Goal: Information Seeking & Learning: Learn about a topic

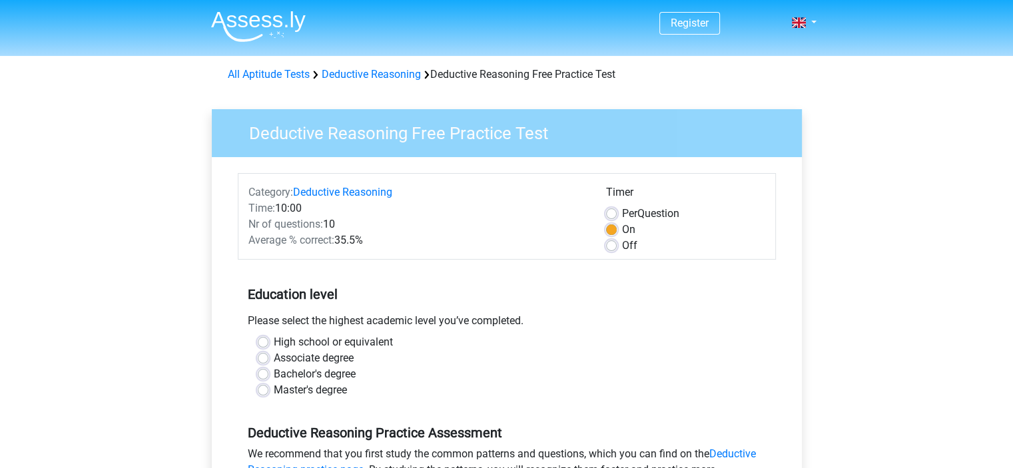
click at [264, 368] on div "Bachelor's degree" at bounding box center [507, 374] width 498 height 16
click at [274, 372] on label "Bachelor's degree" at bounding box center [315, 374] width 82 height 16
click at [260, 372] on input "Bachelor's degree" at bounding box center [263, 372] width 11 height 13
radio input "true"
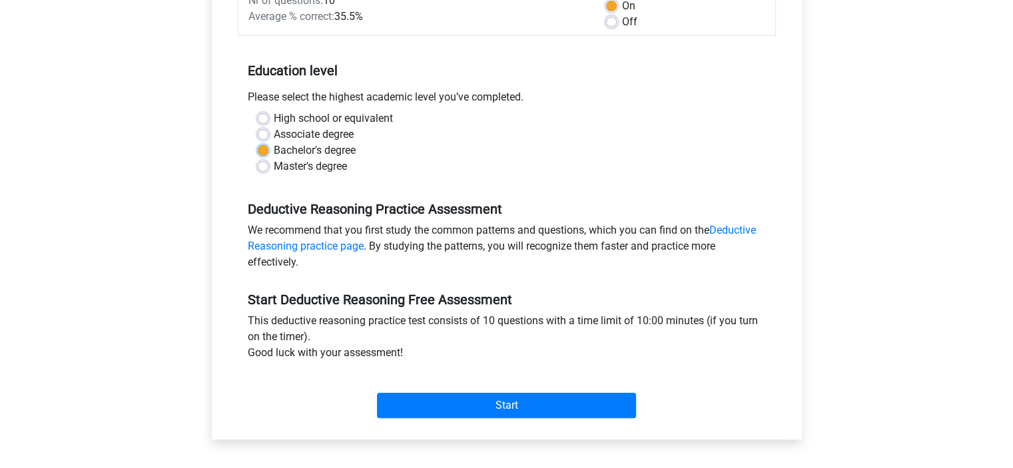
scroll to position [258, 0]
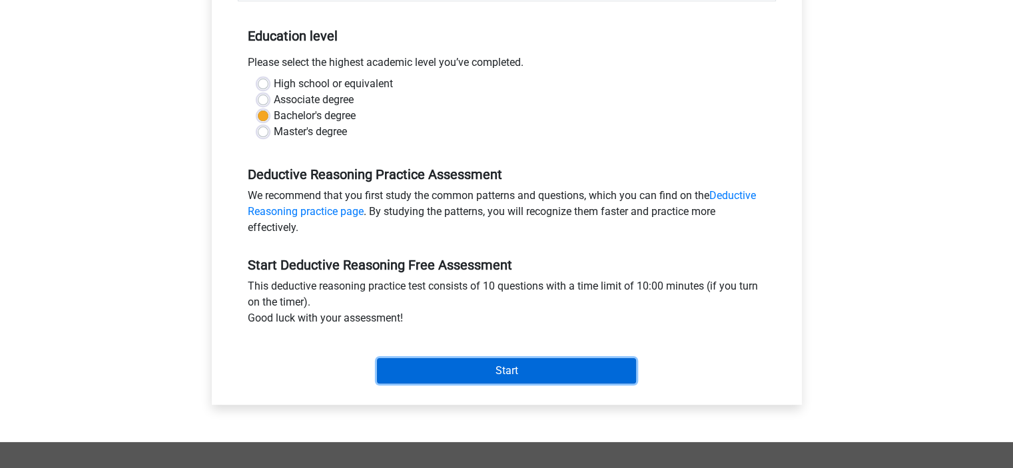
click at [556, 371] on input "Start" at bounding box center [506, 370] width 259 height 25
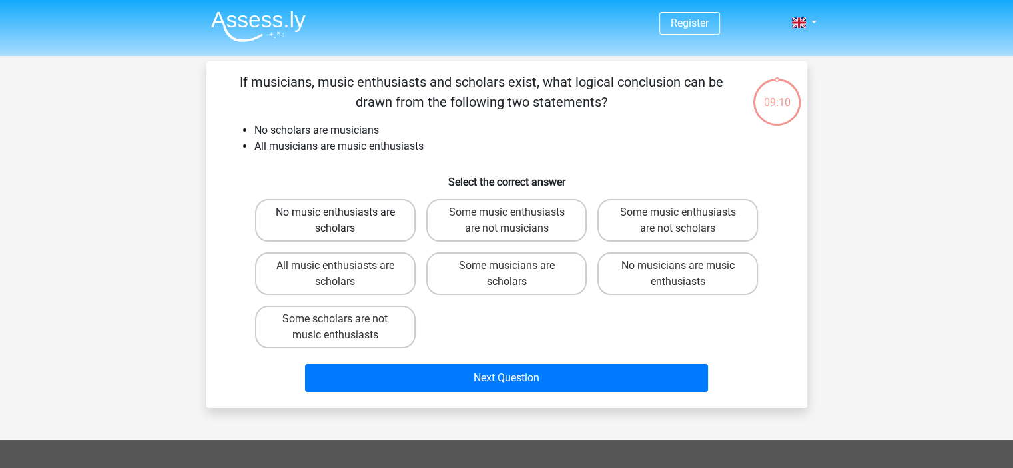
click at [385, 231] on label "No music enthusiasts are scholars" at bounding box center [335, 220] width 161 height 43
click at [344, 221] on input "No music enthusiasts are scholars" at bounding box center [339, 217] width 9 height 9
radio input "true"
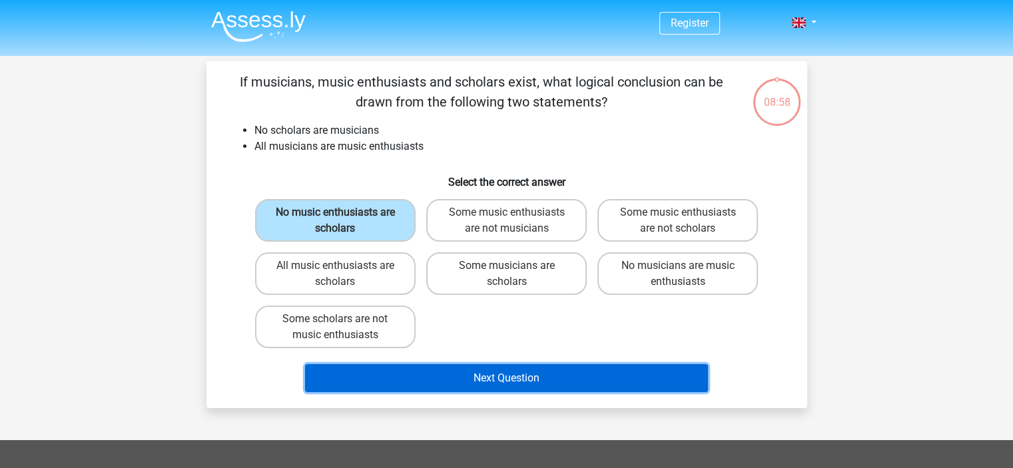
click at [530, 372] on button "Next Question" at bounding box center [506, 378] width 403 height 28
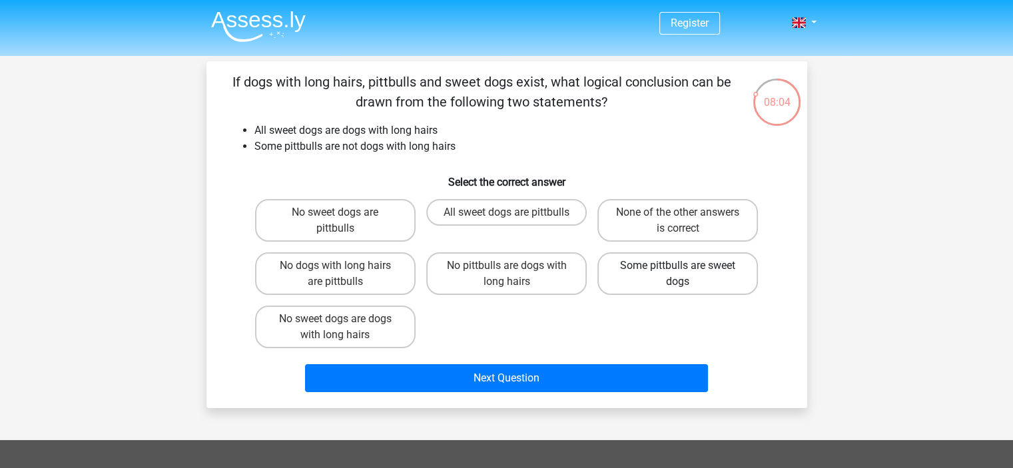
click at [650, 276] on label "Some pittbulls are sweet dogs" at bounding box center [678, 273] width 161 height 43
click at [678, 274] on input "Some pittbulls are sweet dogs" at bounding box center [682, 270] width 9 height 9
radio input "true"
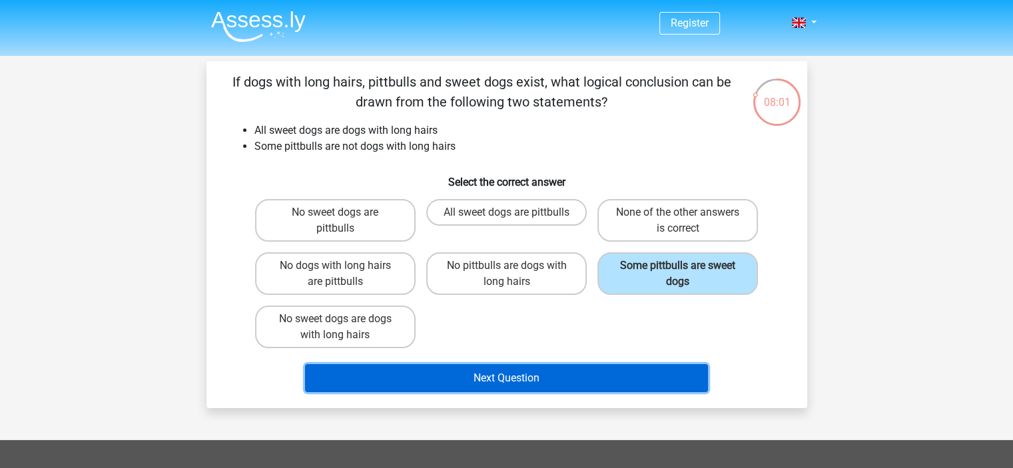
click at [465, 375] on button "Next Question" at bounding box center [506, 378] width 403 height 28
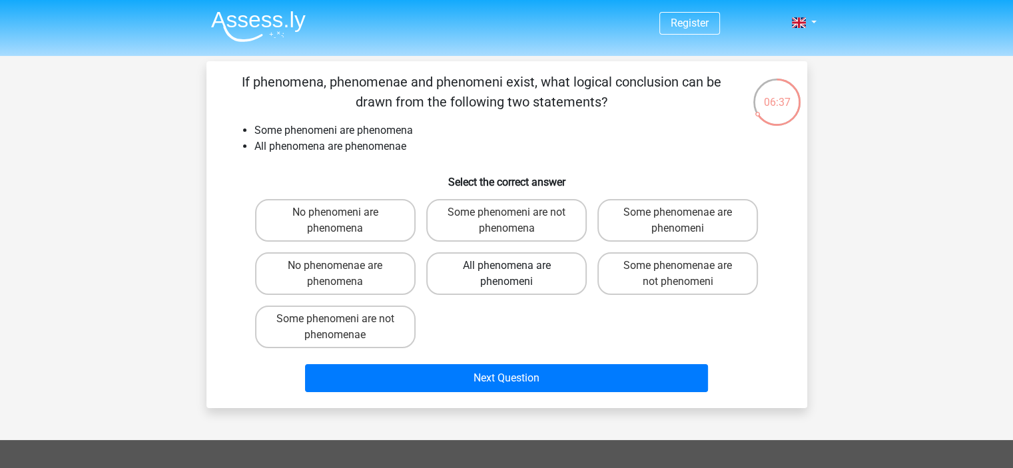
click at [546, 271] on label "All phenomena are phenomeni" at bounding box center [506, 273] width 161 height 43
click at [515, 271] on input "All phenomena are phenomeni" at bounding box center [510, 270] width 9 height 9
radio input "true"
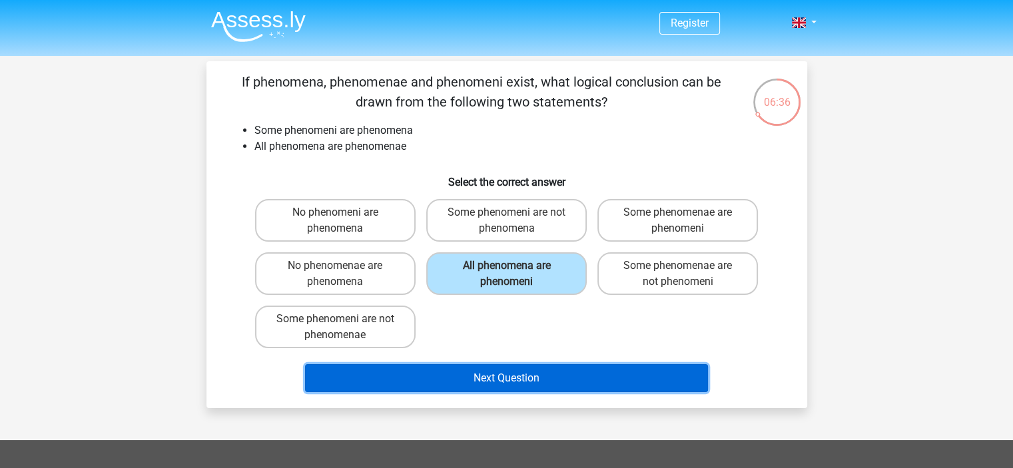
click at [505, 378] on button "Next Question" at bounding box center [506, 378] width 403 height 28
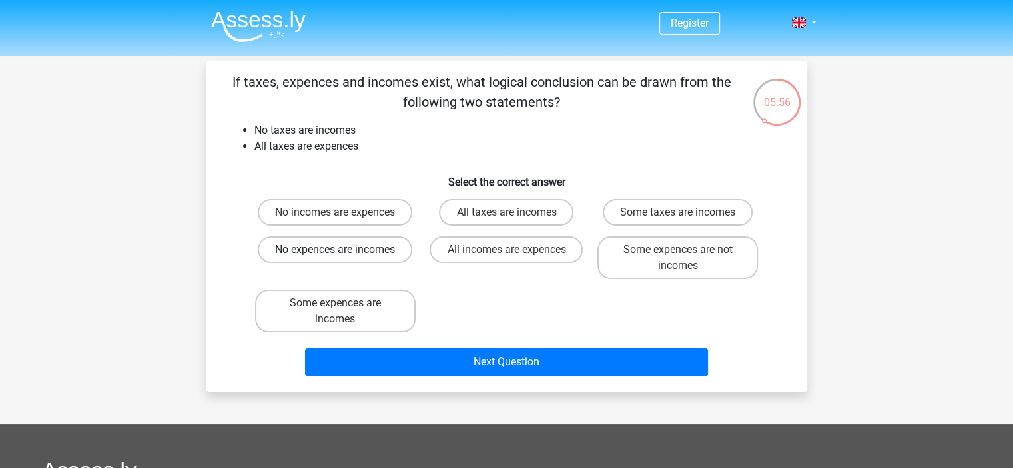
click at [320, 251] on label "No expences are incomes" at bounding box center [335, 250] width 155 height 27
click at [335, 251] on input "No expences are incomes" at bounding box center [339, 254] width 9 height 9
radio input "true"
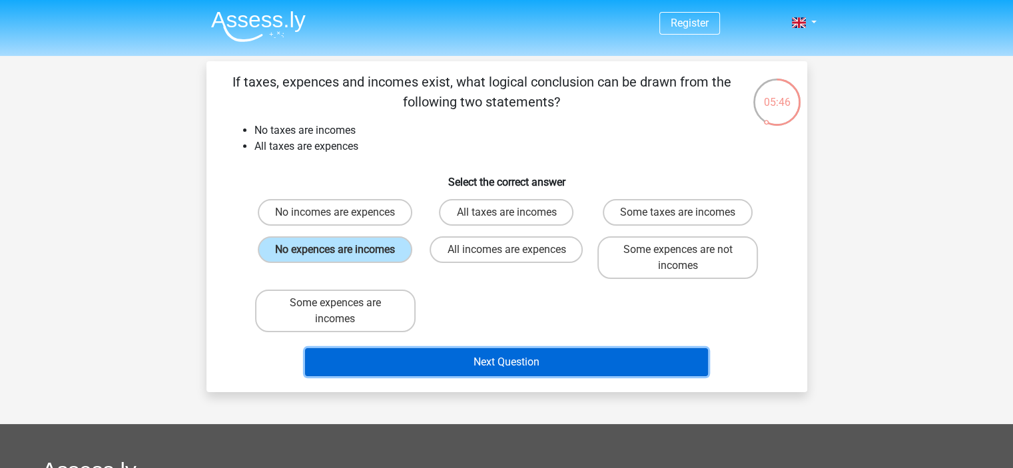
click at [418, 351] on button "Next Question" at bounding box center [506, 362] width 403 height 28
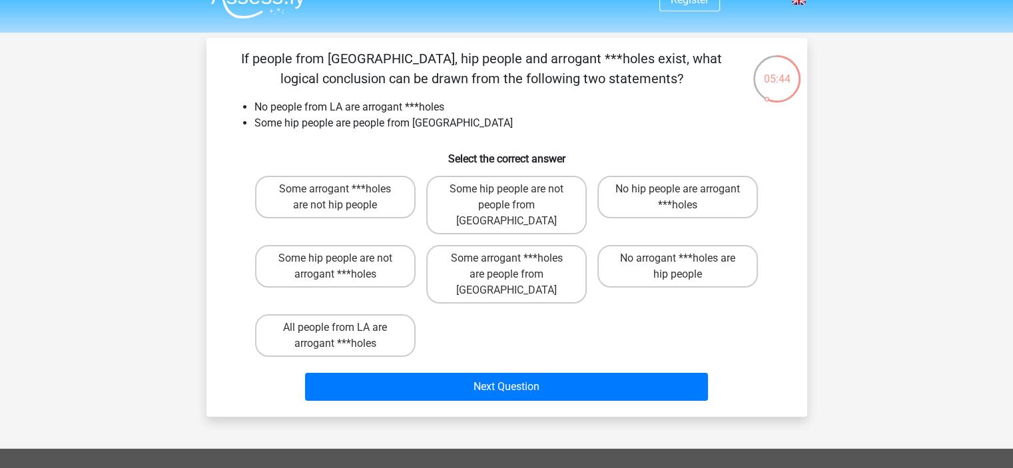
scroll to position [6, 0]
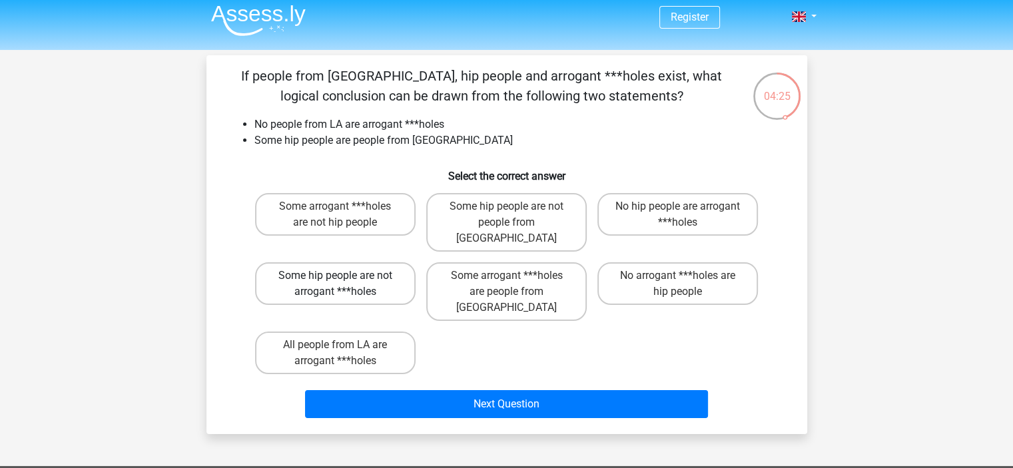
click at [386, 270] on label "Some hip people are not arrogant ***holes" at bounding box center [335, 283] width 161 height 43
click at [344, 276] on input "Some hip people are not arrogant ***holes" at bounding box center [339, 280] width 9 height 9
radio input "true"
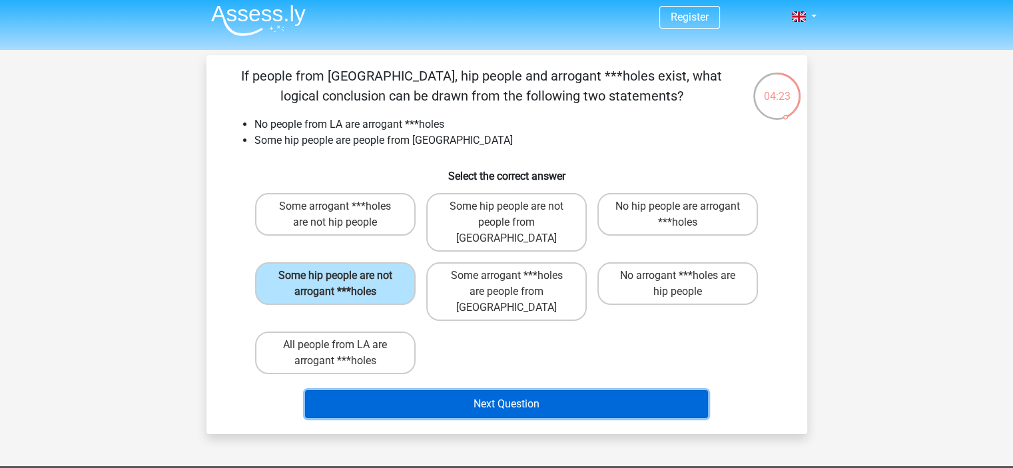
click at [389, 390] on button "Next Question" at bounding box center [506, 404] width 403 height 28
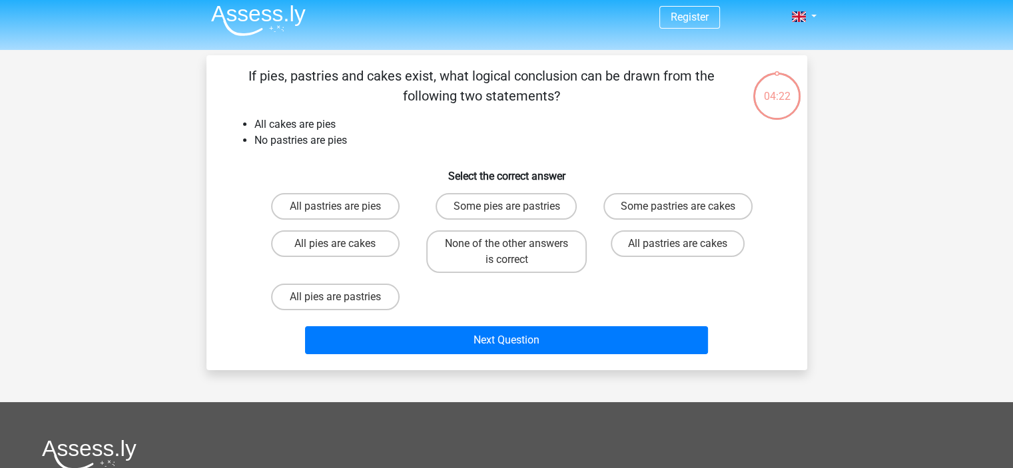
scroll to position [61, 0]
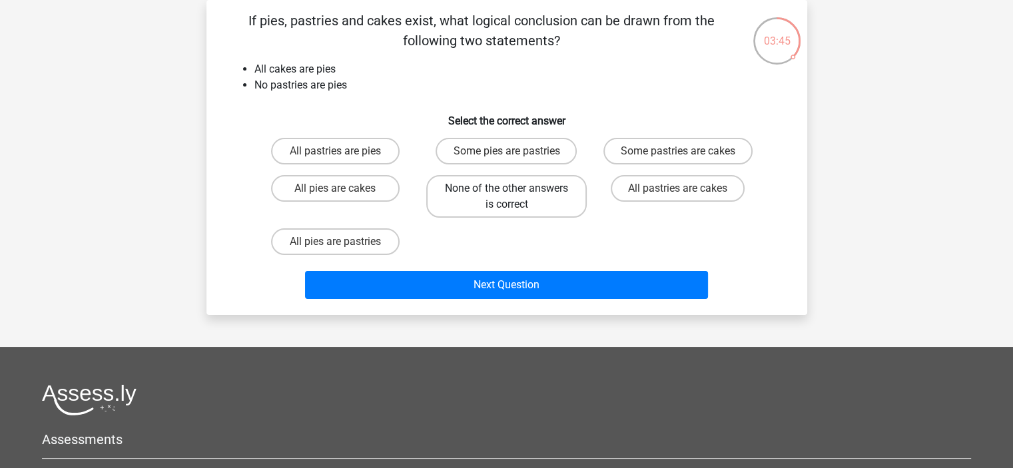
click at [492, 194] on label "None of the other answers is correct" at bounding box center [506, 196] width 161 height 43
click at [506, 194] on input "None of the other answers is correct" at bounding box center [510, 193] width 9 height 9
radio input "true"
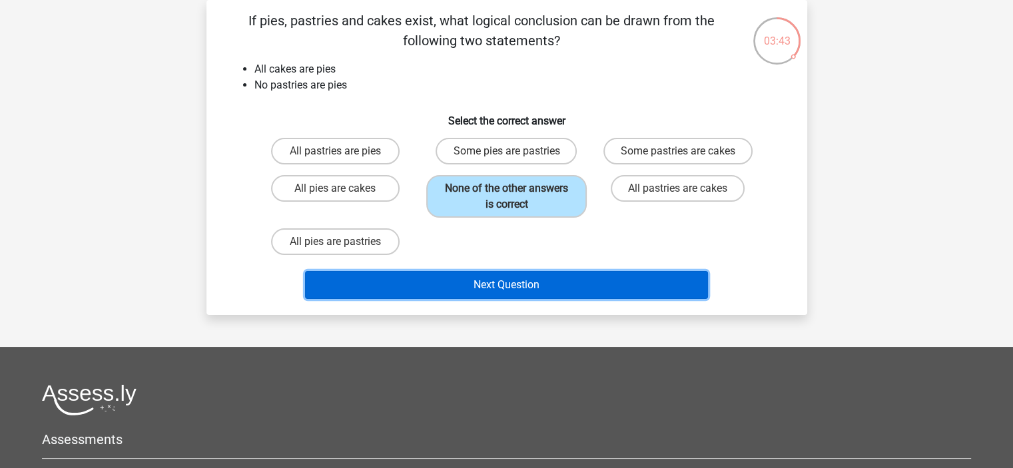
click at [472, 286] on button "Next Question" at bounding box center [506, 285] width 403 height 28
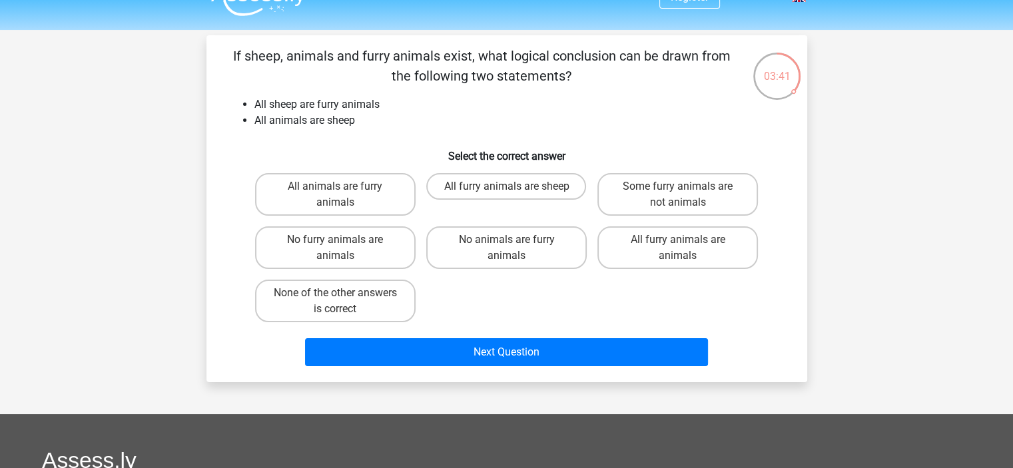
scroll to position [25, 0]
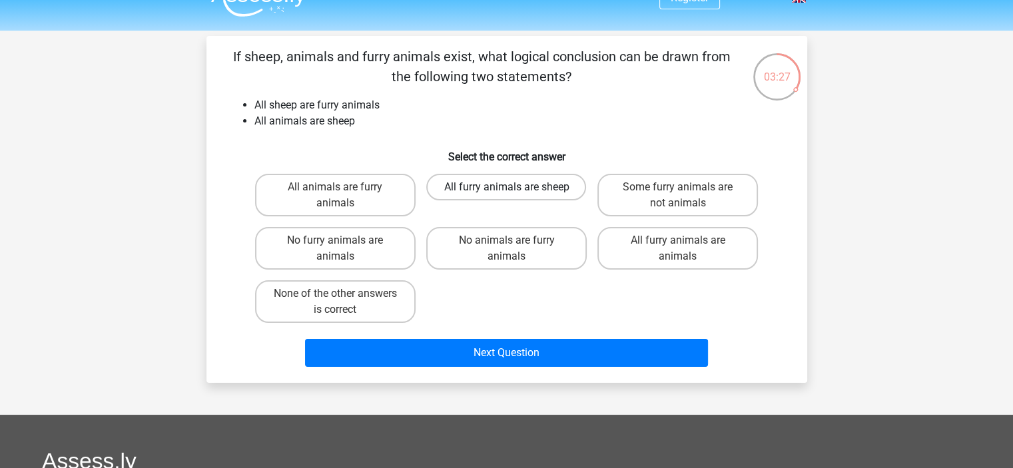
click at [500, 187] on label "All furry animals are sheep" at bounding box center [506, 187] width 160 height 27
click at [506, 187] on input "All furry animals are sheep" at bounding box center [510, 191] width 9 height 9
radio input "true"
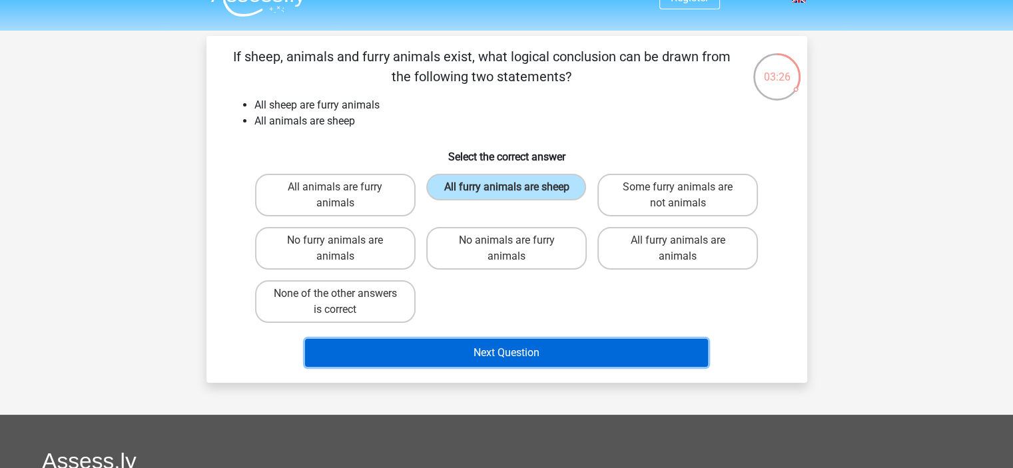
click at [468, 351] on button "Next Question" at bounding box center [506, 353] width 403 height 28
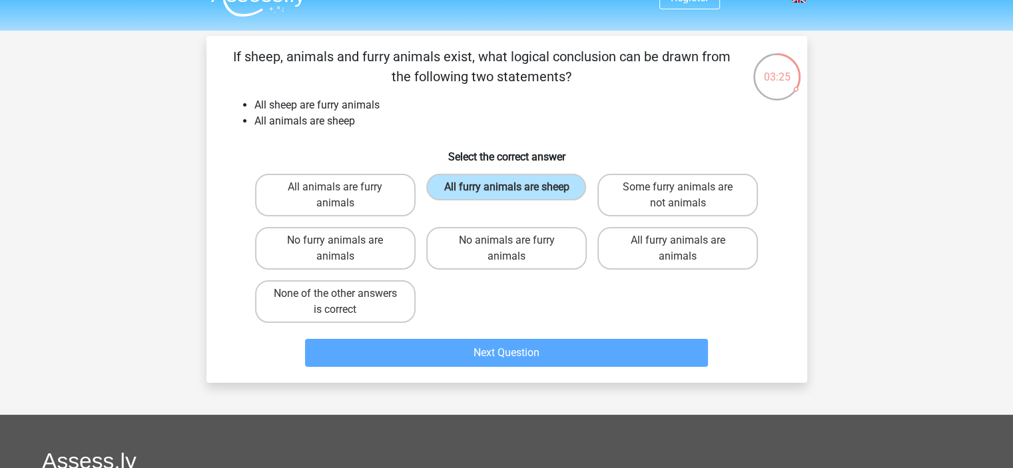
scroll to position [61, 0]
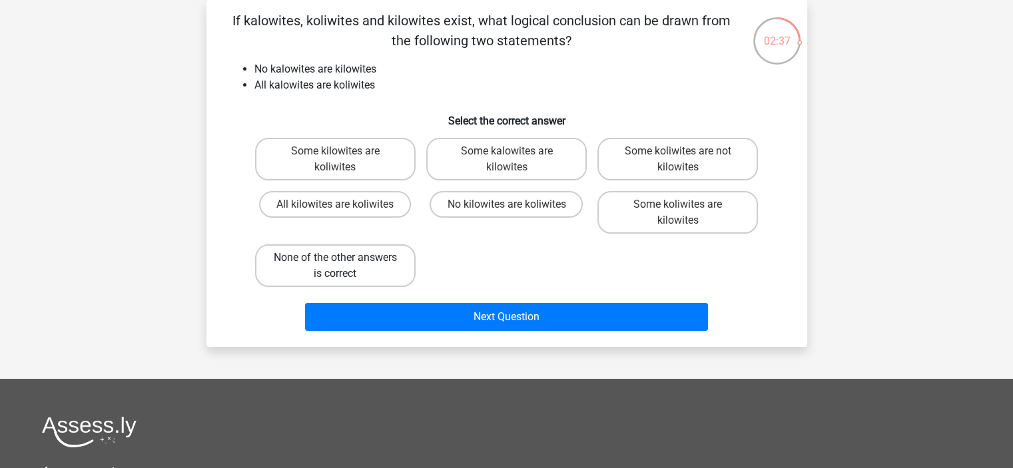
click at [387, 259] on label "None of the other answers is correct" at bounding box center [335, 265] width 161 height 43
click at [344, 259] on input "None of the other answers is correct" at bounding box center [339, 262] width 9 height 9
radio input "true"
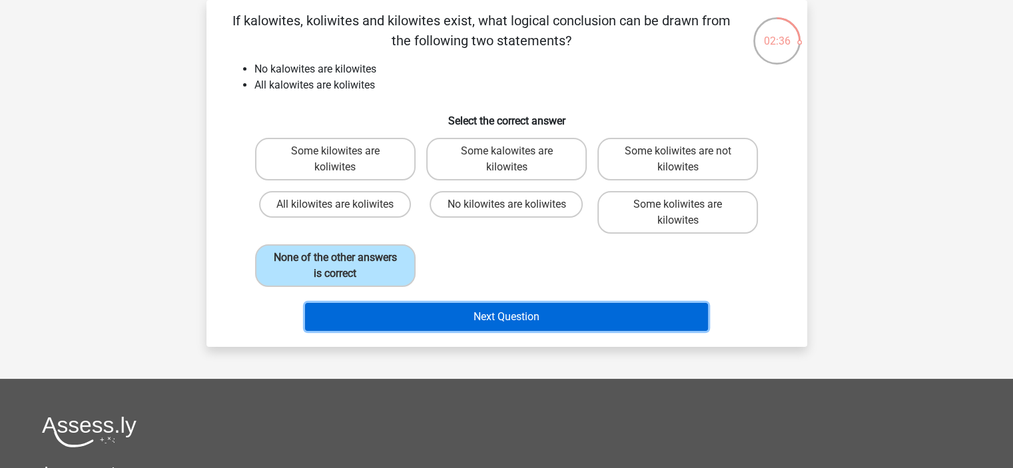
click at [415, 316] on button "Next Question" at bounding box center [506, 317] width 403 height 28
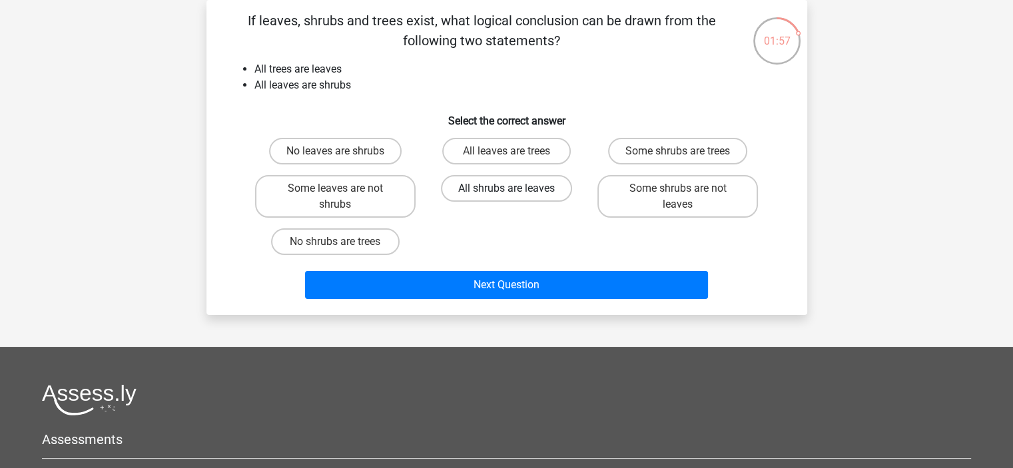
click at [474, 191] on label "All shrubs are leaves" at bounding box center [506, 188] width 131 height 27
click at [506, 191] on input "All shrubs are leaves" at bounding box center [510, 193] width 9 height 9
radio input "true"
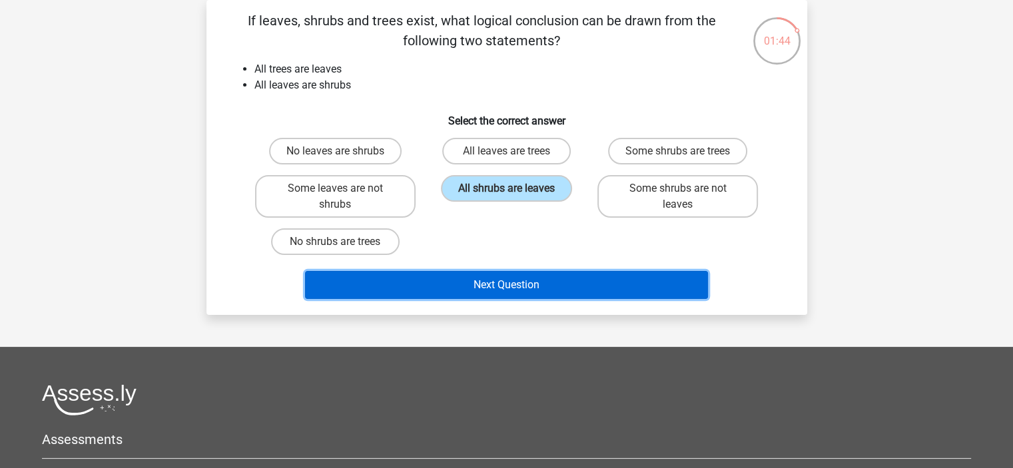
click at [456, 281] on button "Next Question" at bounding box center [506, 285] width 403 height 28
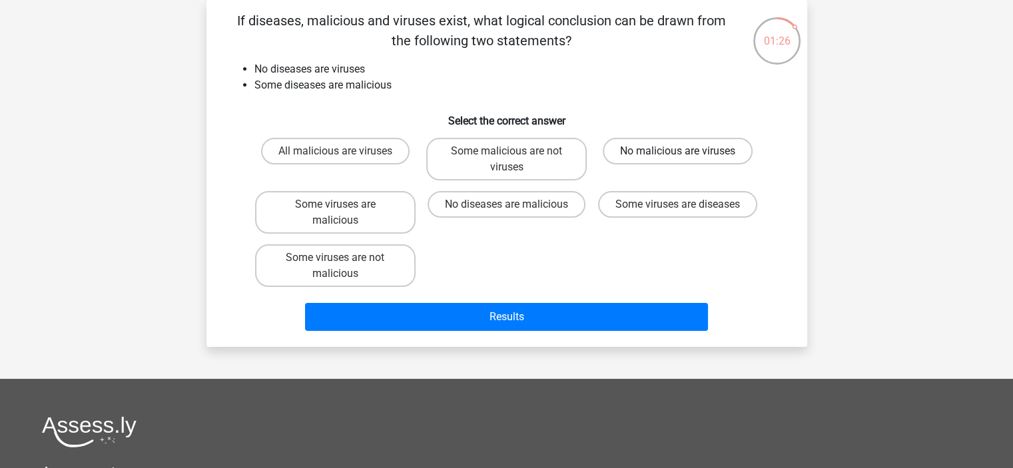
click at [644, 153] on label "No malicious are viruses" at bounding box center [678, 151] width 150 height 27
click at [678, 153] on input "No malicious are viruses" at bounding box center [682, 155] width 9 height 9
radio input "true"
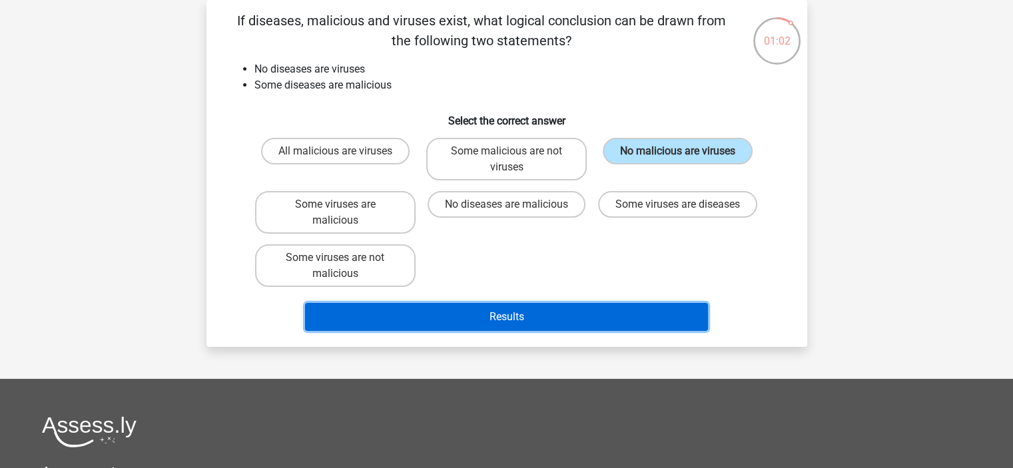
click at [542, 310] on button "Results" at bounding box center [506, 317] width 403 height 28
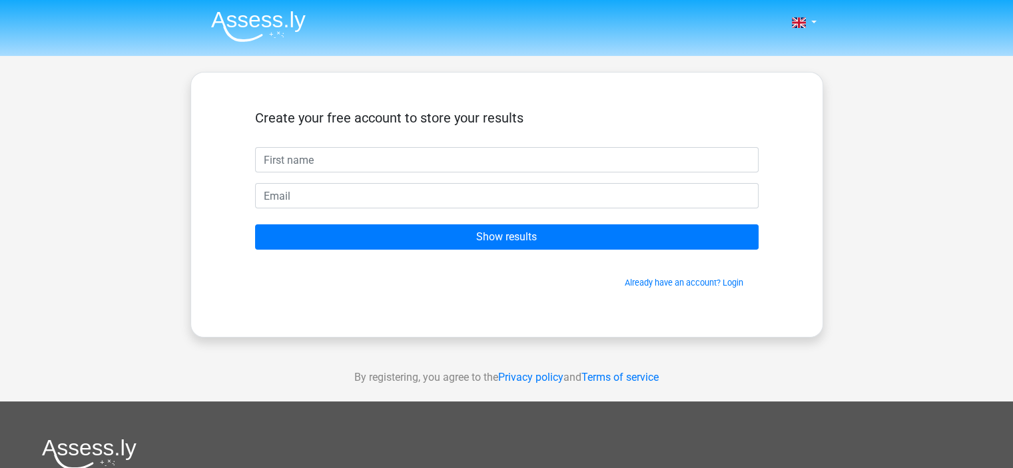
click at [504, 169] on input "text" at bounding box center [507, 159] width 504 height 25
type input "Luyanda"
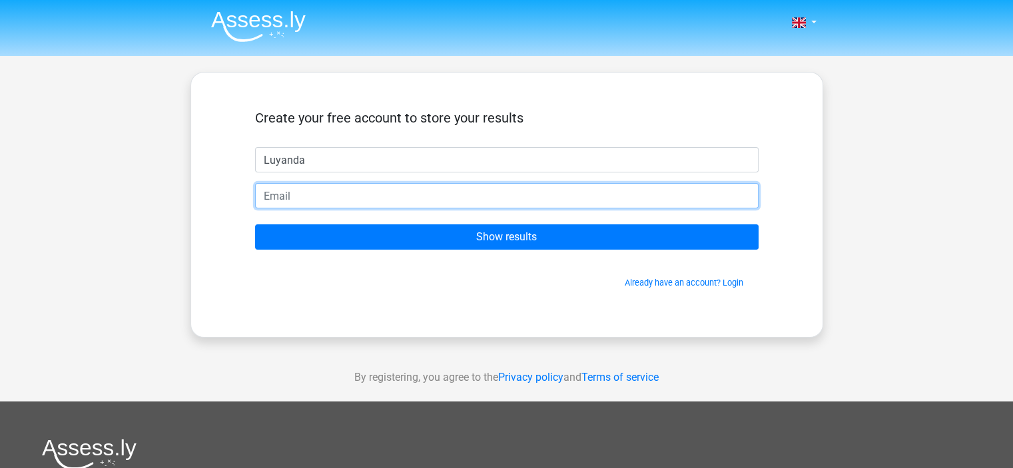
click at [480, 193] on input "email" at bounding box center [507, 195] width 504 height 25
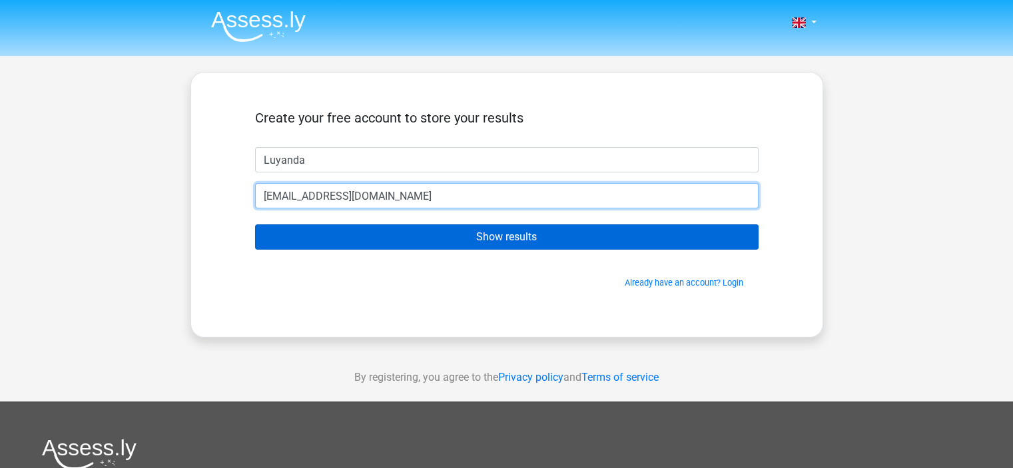
type input "[EMAIL_ADDRESS][DOMAIN_NAME]"
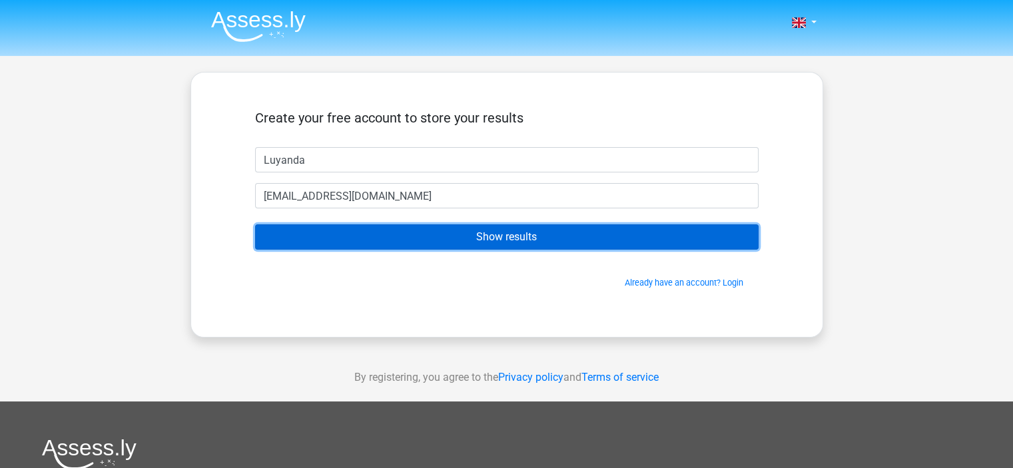
click at [478, 244] on input "Show results" at bounding box center [507, 237] width 504 height 25
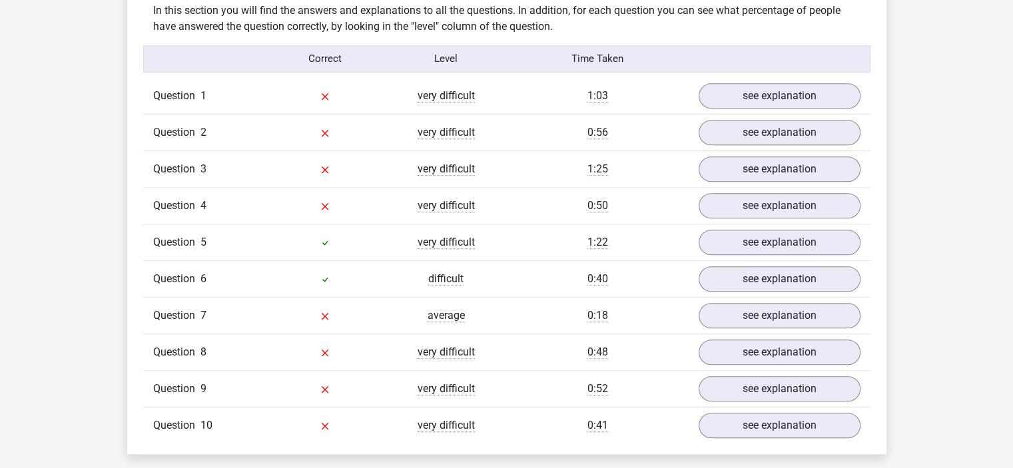
scroll to position [1042, 0]
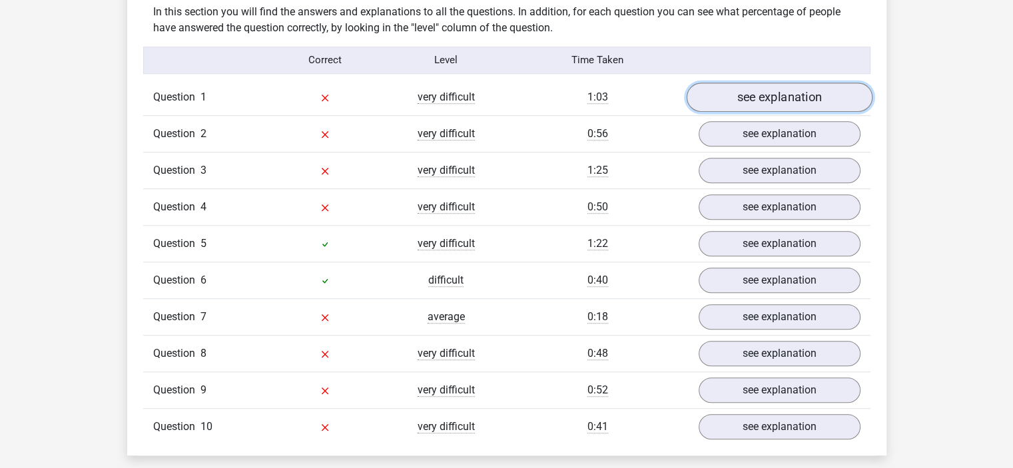
click at [742, 101] on link "see explanation" at bounding box center [779, 97] width 186 height 29
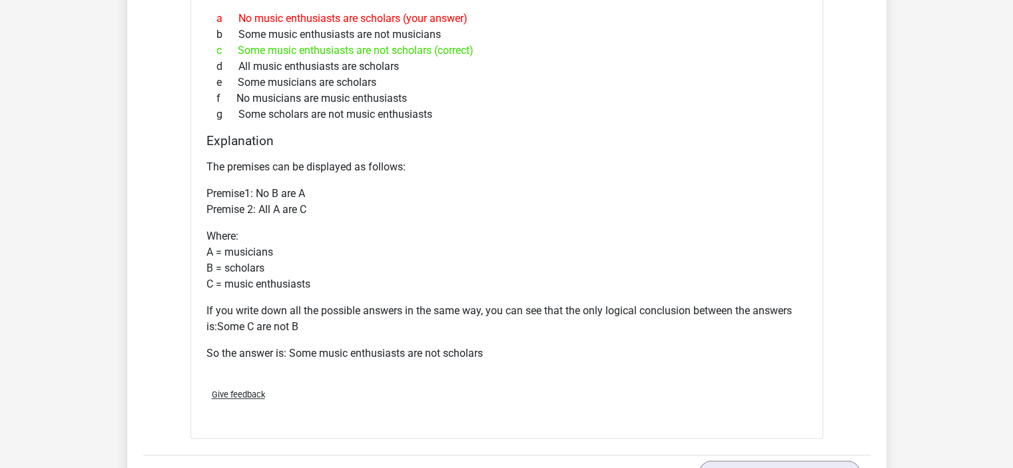
scroll to position [1250, 0]
